Goal: Task Accomplishment & Management: Manage account settings

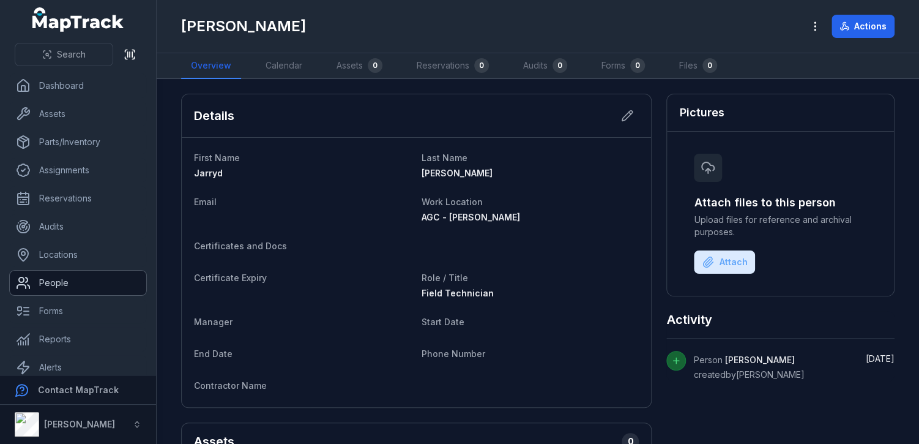
click at [72, 282] on link "People" at bounding box center [78, 283] width 137 height 24
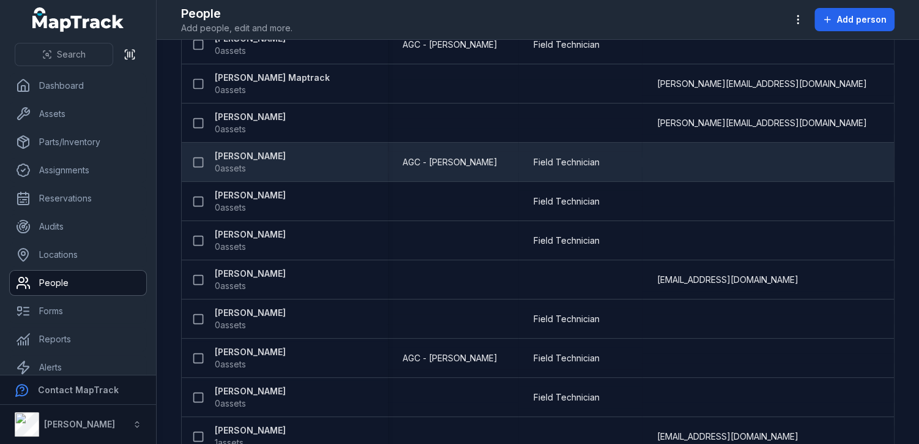
scroll to position [184, 0]
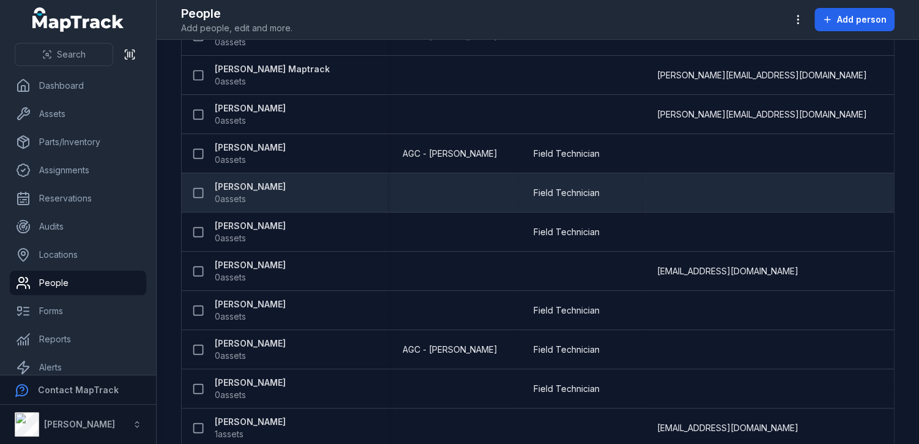
click at [254, 184] on strong "[PERSON_NAME]" at bounding box center [250, 187] width 71 height 12
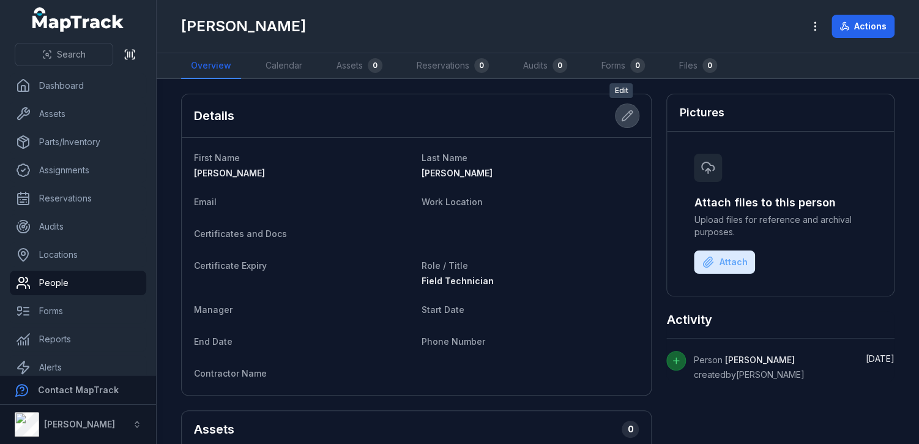
click at [631, 114] on button at bounding box center [627, 115] width 23 height 23
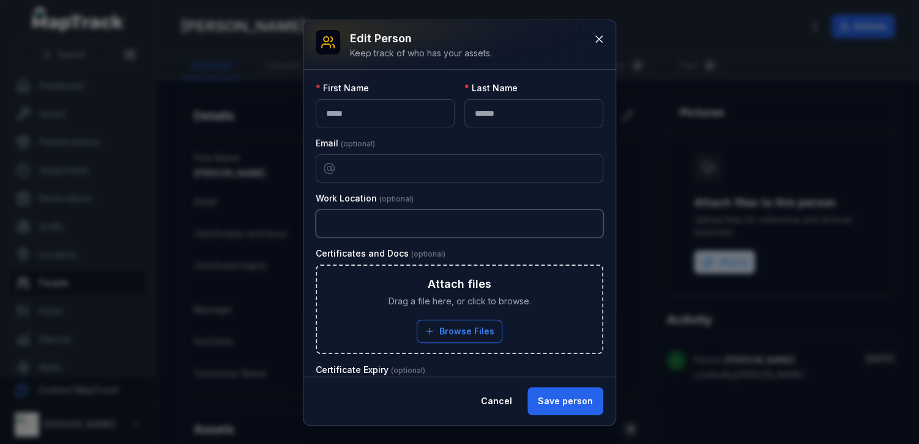
click at [403, 222] on input "text" at bounding box center [460, 223] width 288 height 28
type input "**********"
click at [576, 401] on button "Save person" at bounding box center [566, 401] width 76 height 28
